Goal: Task Accomplishment & Management: Use online tool/utility

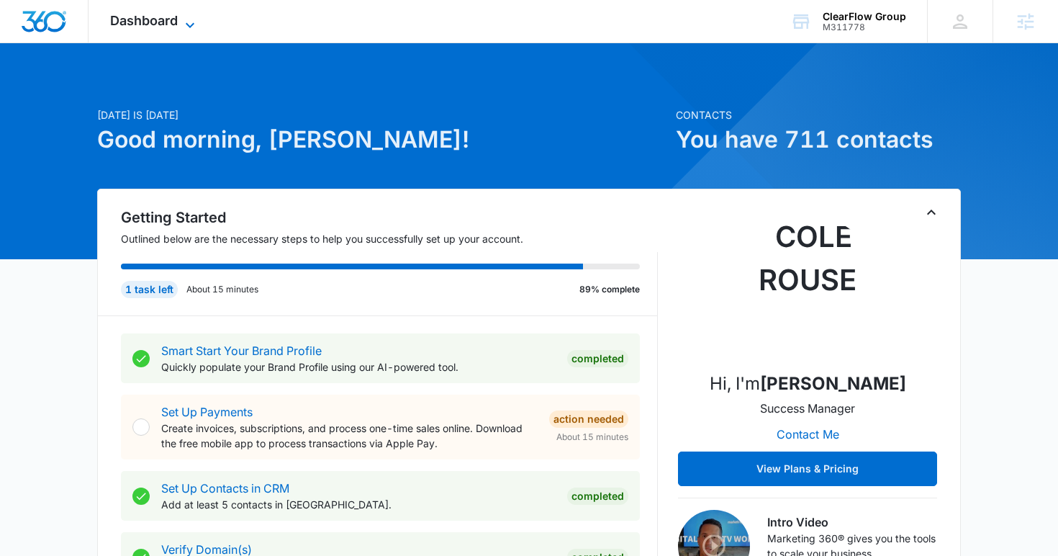
click at [182, 22] on icon at bounding box center [189, 25] width 17 height 17
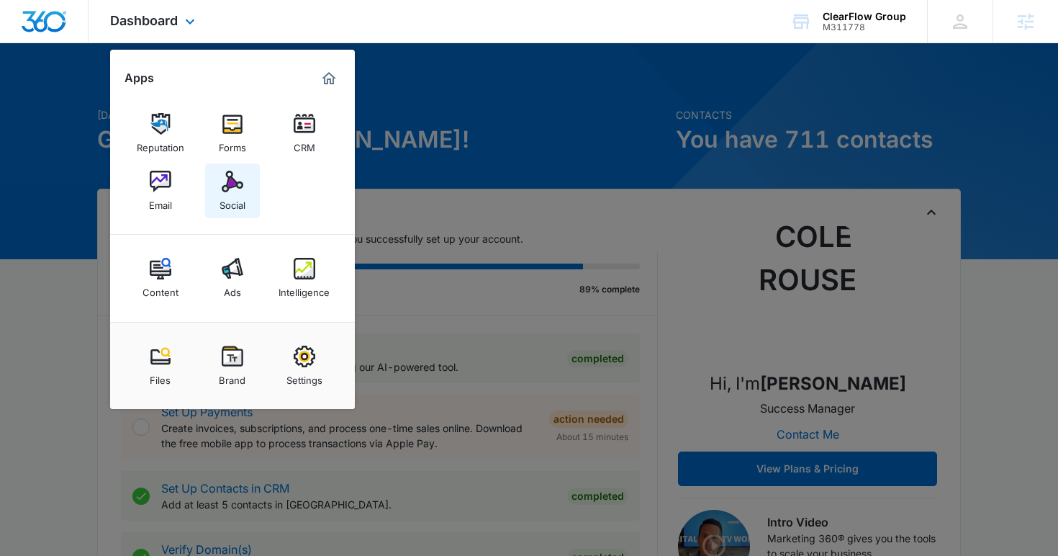
click at [225, 195] on div "Social" at bounding box center [232, 201] width 26 height 19
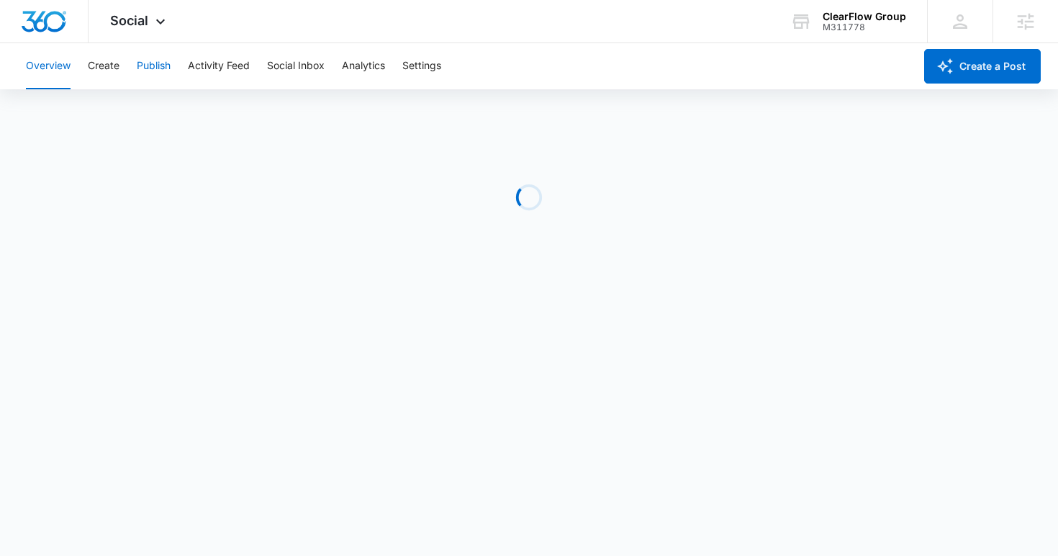
click at [156, 67] on button "Publish" at bounding box center [154, 66] width 34 height 46
click at [56, 111] on button "Calendar" at bounding box center [47, 110] width 42 height 40
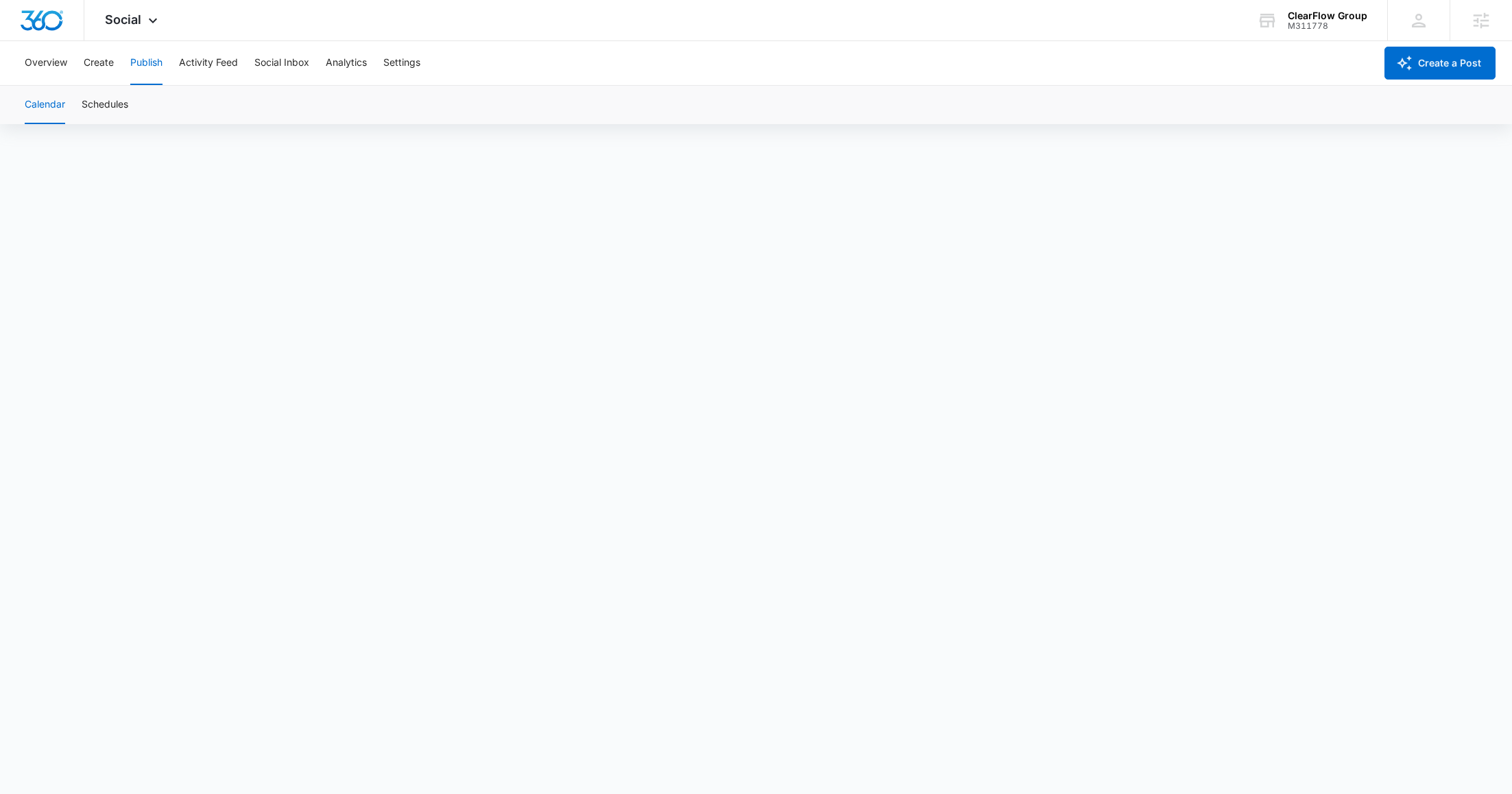
scroll to position [10, 0]
click at [89, 60] on button "Create" at bounding box center [99, 63] width 30 height 44
click at [144, 107] on button "Approvals" at bounding box center [134, 105] width 46 height 38
